Goal: Find specific page/section: Find specific page/section

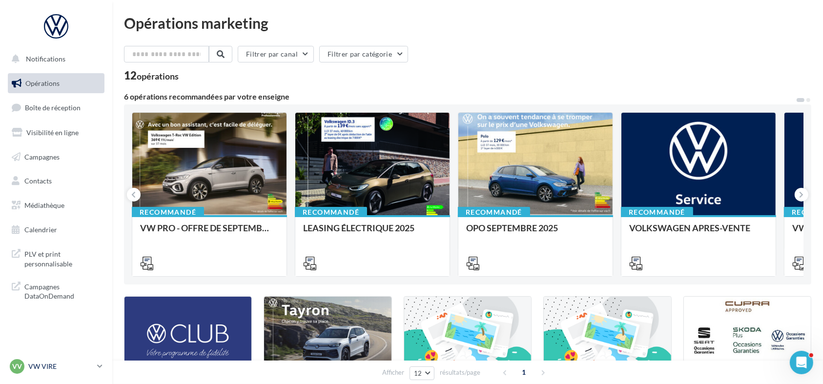
click at [83, 360] on div "VV VW VIRE vw-vir-lan" at bounding box center [51, 366] width 83 height 15
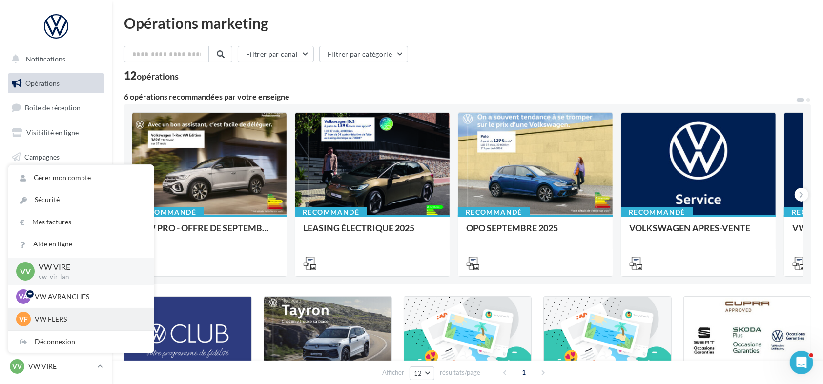
click at [78, 326] on div "VF VW FLERS vw-fle-lan" at bounding box center [80, 319] width 145 height 22
click at [48, 318] on p "VW FLERS" at bounding box center [88, 319] width 107 height 10
drag, startPoint x: 48, startPoint y: 318, endPoint x: 33, endPoint y: 318, distance: 15.6
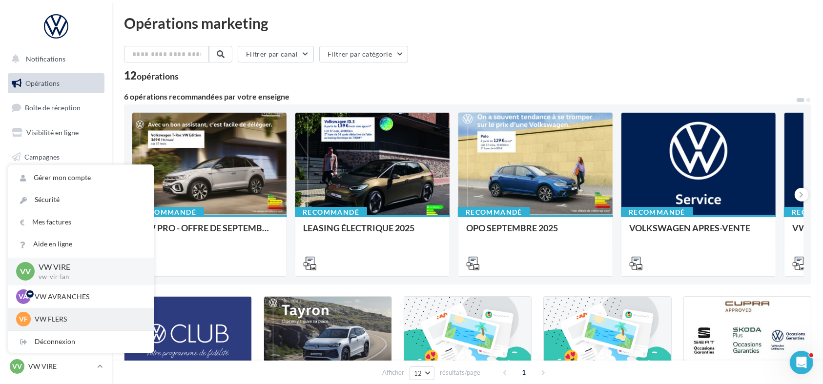
click at [33, 318] on div "VF VW FLERS vw-fle-lan" at bounding box center [81, 319] width 130 height 15
click at [29, 320] on div "VF" at bounding box center [23, 319] width 15 height 15
